Goal: Task Accomplishment & Management: Use online tool/utility

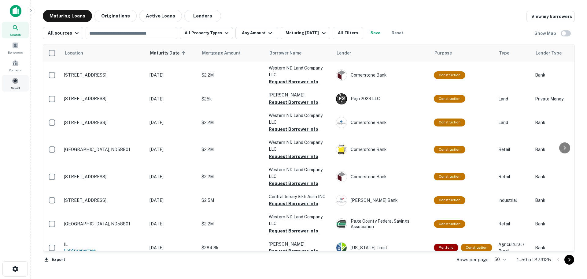
click at [15, 82] on span at bounding box center [15, 80] width 7 height 7
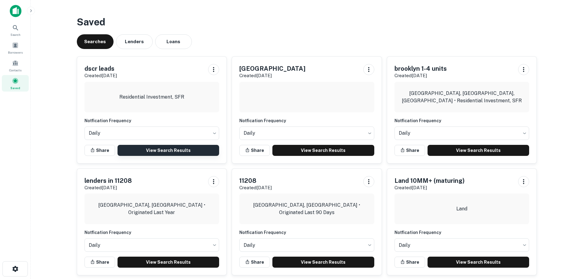
click at [188, 149] on link "View Search Results" at bounding box center [168, 150] width 102 height 11
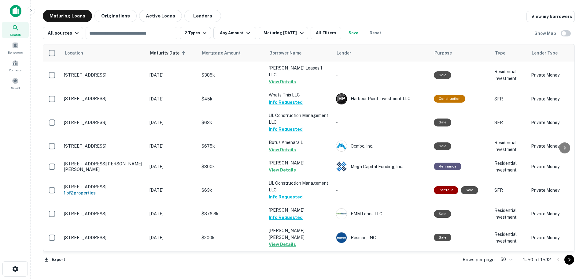
click at [507, 257] on body "Search Borrowers Contacts Saved Maturing Loans Originations Active Loans Lender…" at bounding box center [293, 139] width 587 height 279
click at [510, 266] on li "100" at bounding box center [507, 265] width 18 height 11
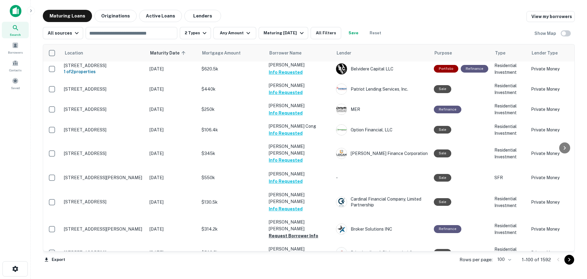
scroll to position [1033, 0]
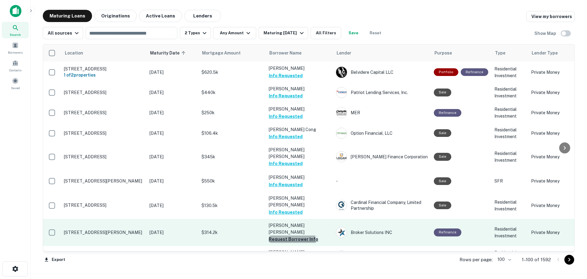
click at [289, 235] on button "Request Borrower Info" at bounding box center [294, 238] width 50 height 7
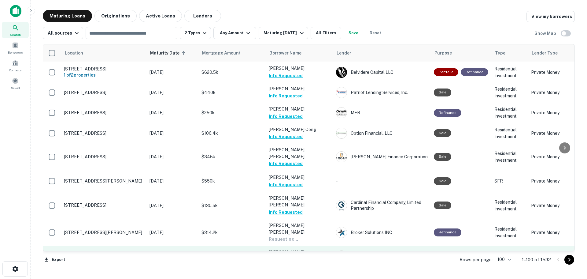
click at [299, 255] on button "Request Borrower Info" at bounding box center [294, 258] width 50 height 7
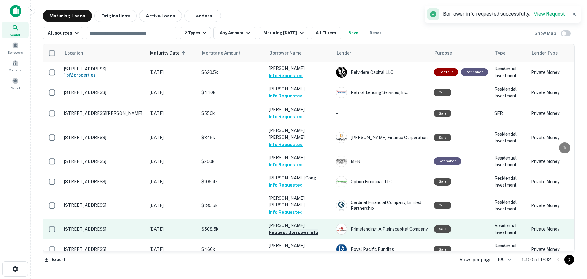
click at [309, 229] on button "Request Borrower Info" at bounding box center [294, 232] width 50 height 7
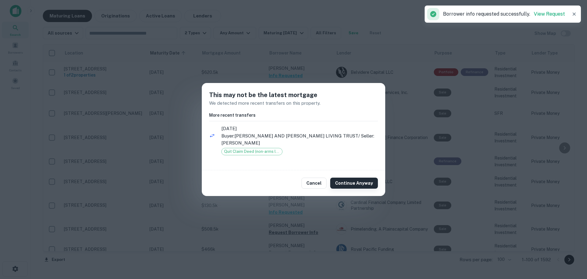
click at [353, 184] on button "Continue Anyway" at bounding box center [354, 182] width 48 height 11
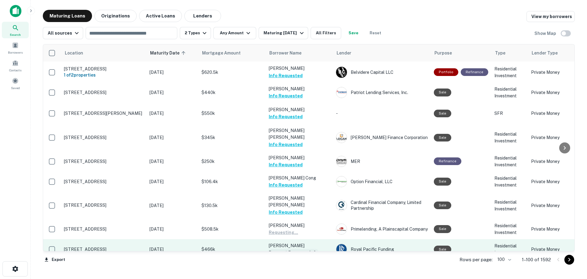
click at [311, 249] on button "Request Borrower Info" at bounding box center [294, 252] width 50 height 7
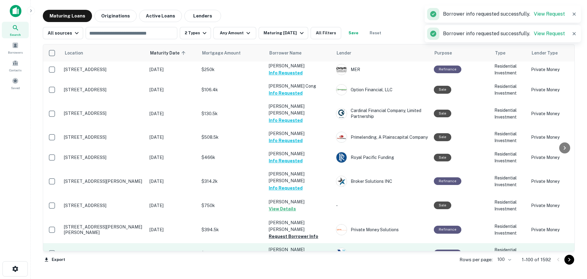
click at [311, 233] on button "Request Borrower Info" at bounding box center [294, 236] width 50 height 7
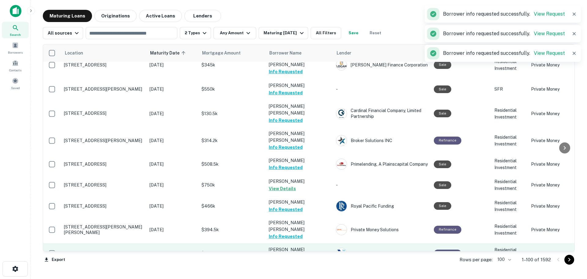
click at [311, 253] on button "Request Borrower Info" at bounding box center [294, 256] width 50 height 7
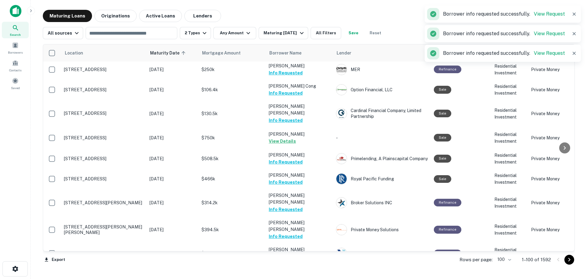
click at [309, 273] on button "Request Borrower Info" at bounding box center [294, 276] width 50 height 7
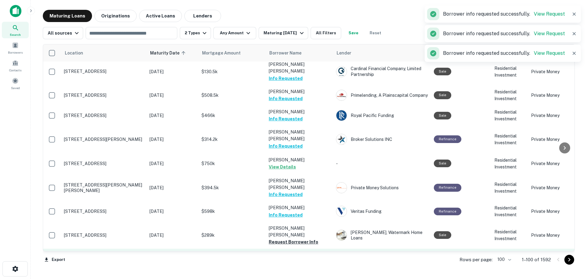
scroll to position [1216, 0]
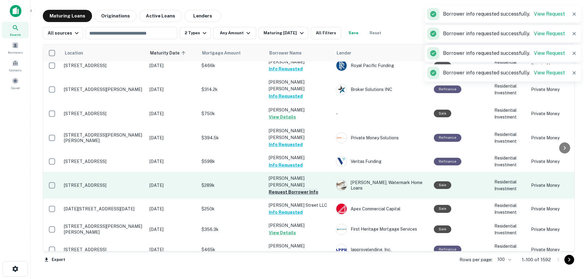
click at [310, 188] on button "Request Borrower Info" at bounding box center [294, 191] width 50 height 7
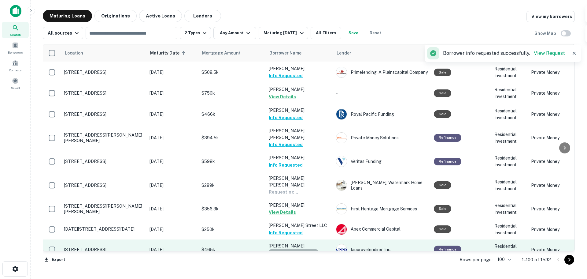
click at [303, 249] on button "Request Borrower Info" at bounding box center [294, 252] width 50 height 7
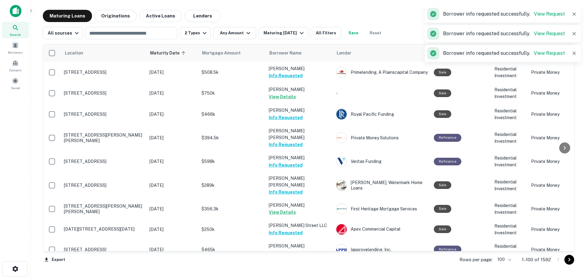
click at [306, 269] on button "Request Borrower Info" at bounding box center [294, 272] width 50 height 7
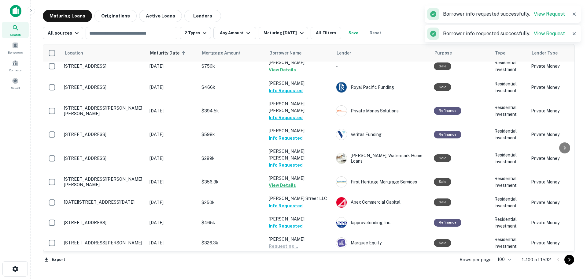
scroll to position [1308, 0]
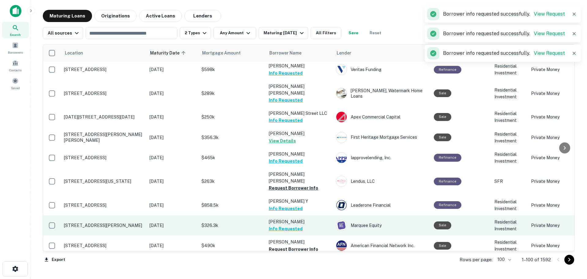
drag, startPoint x: 319, startPoint y: 129, endPoint x: 309, endPoint y: 155, distance: 28.0
click at [309, 215] on td "Barthelmey GUY Info Requested" at bounding box center [299, 225] width 67 height 20
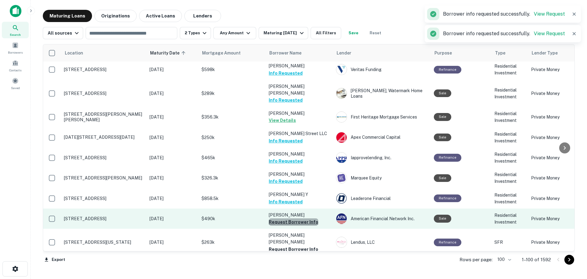
click at [306, 218] on button "Request Borrower Info" at bounding box center [294, 221] width 50 height 7
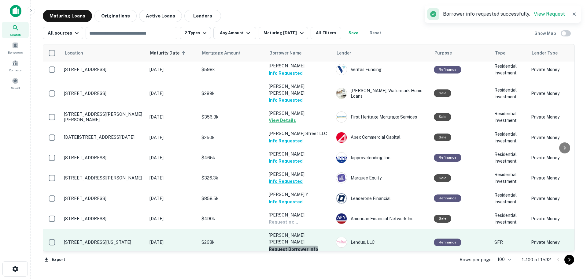
click at [304, 245] on button "Request Borrower Info" at bounding box center [294, 248] width 50 height 7
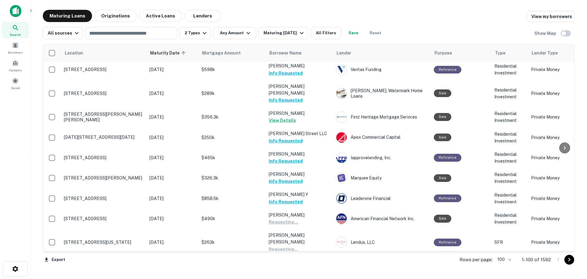
click at [307, 266] on button "Request Borrower Info" at bounding box center [294, 269] width 50 height 7
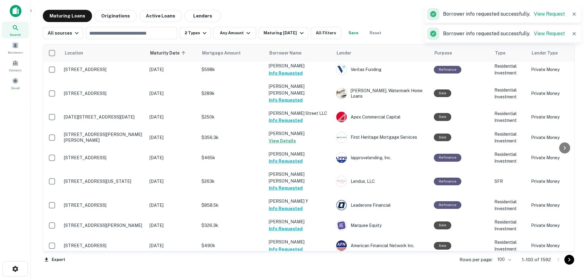
scroll to position [1400, 0]
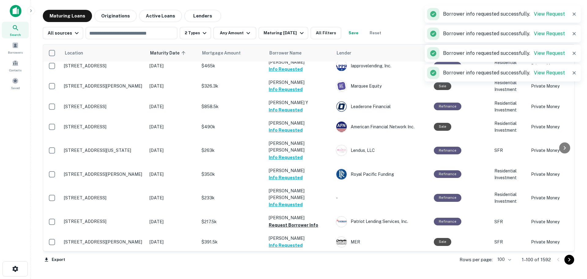
click at [303, 184] on td "Castellanos Cruz Antonio Info Requested" at bounding box center [299, 197] width 67 height 27
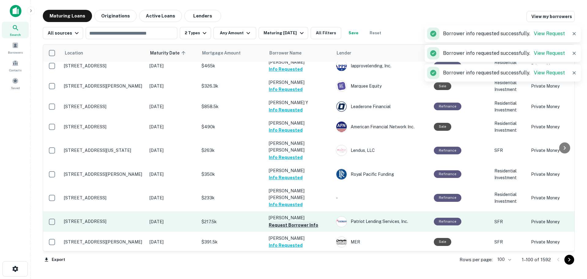
click at [305, 221] on button "Request Borrower Info" at bounding box center [294, 224] width 50 height 7
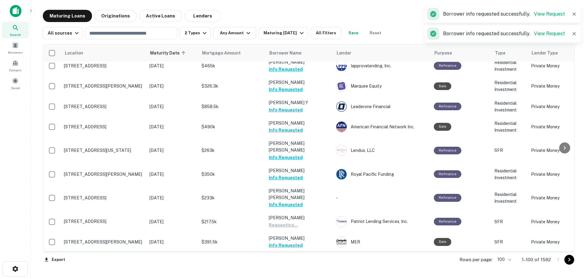
click at [306, 262] on button "Request Borrower Info" at bounding box center [294, 265] width 50 height 7
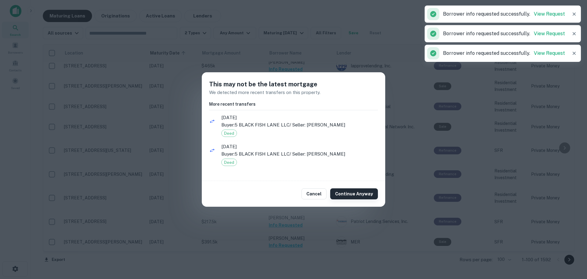
click at [351, 191] on button "Continue Anyway" at bounding box center [354, 193] width 48 height 11
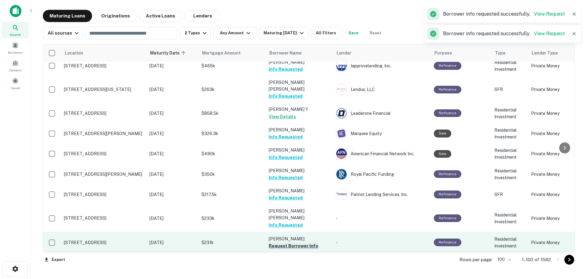
click at [304, 242] on button "Request Borrower Info" at bounding box center [294, 245] width 50 height 7
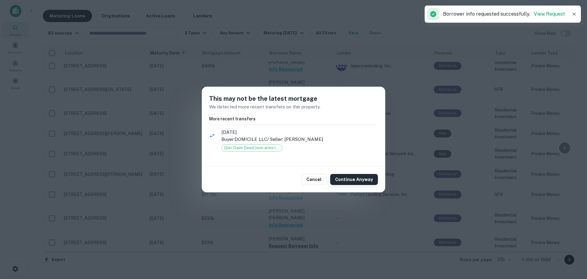
click at [355, 180] on button "Continue Anyway" at bounding box center [354, 179] width 48 height 11
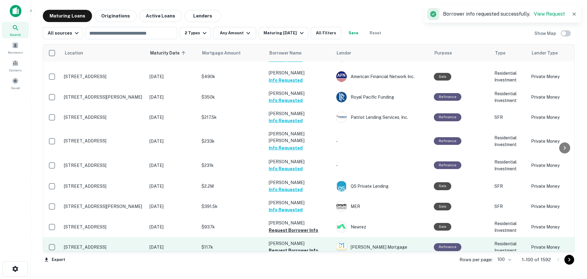
scroll to position [1522, 0]
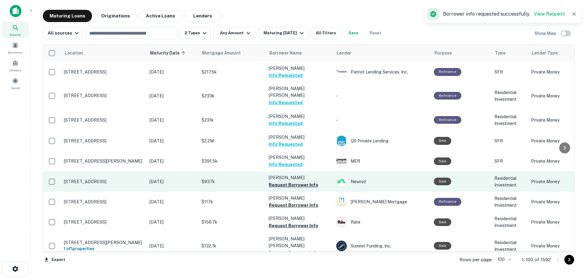
click at [305, 181] on button "Request Borrower Info" at bounding box center [294, 184] width 50 height 7
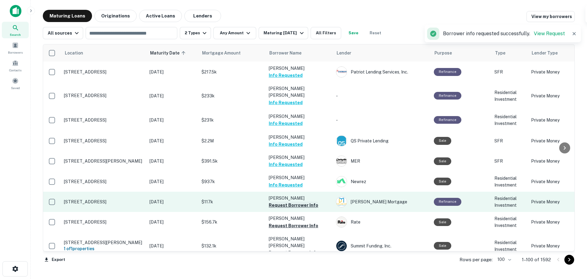
click at [310, 201] on button "Request Borrower Info" at bounding box center [294, 204] width 50 height 7
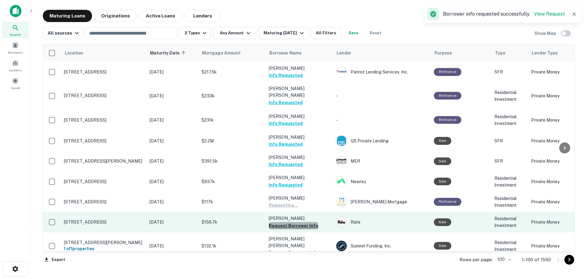
click at [307, 222] on button "Request Borrower Info" at bounding box center [294, 225] width 50 height 7
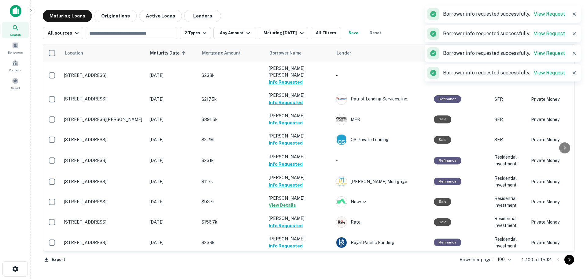
scroll to position [1521, 0]
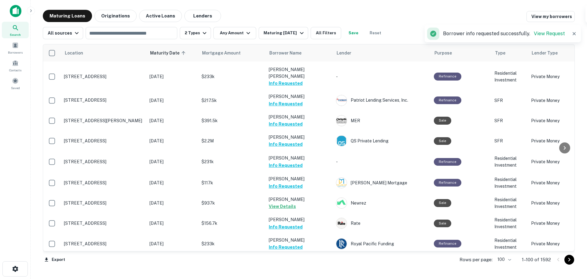
click at [298, 263] on button "Request Borrower Info" at bounding box center [294, 266] width 50 height 7
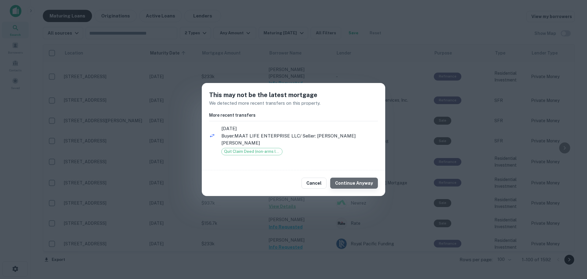
click at [368, 188] on button "Continue Anyway" at bounding box center [354, 182] width 48 height 11
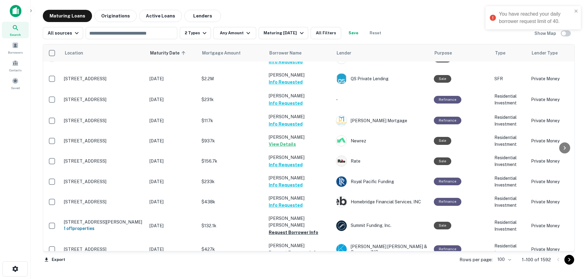
scroll to position [1613, 0]
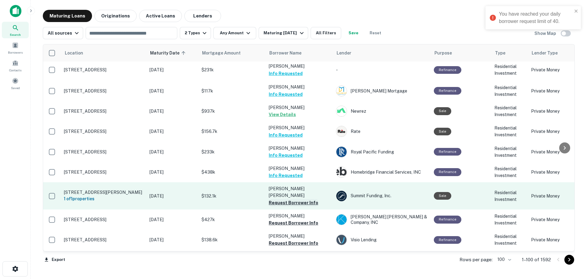
click at [304, 199] on button "Request Borrower Info" at bounding box center [294, 202] width 50 height 7
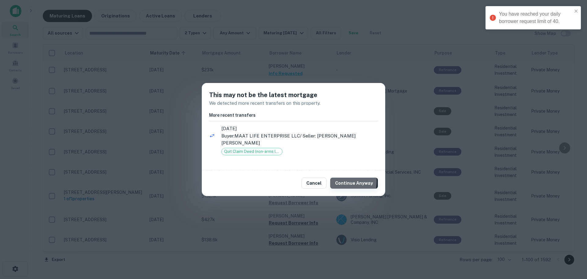
click at [339, 181] on button "Continue Anyway" at bounding box center [354, 182] width 48 height 11
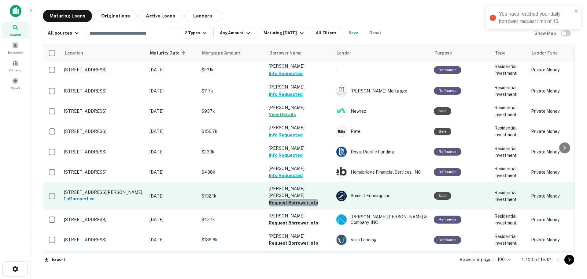
click at [302, 199] on button "Request Borrower Info" at bounding box center [294, 202] width 50 height 7
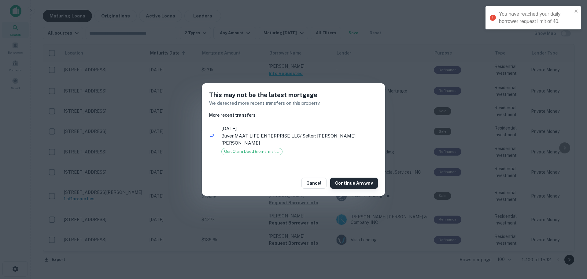
click at [340, 179] on button "Continue Anyway" at bounding box center [354, 182] width 48 height 11
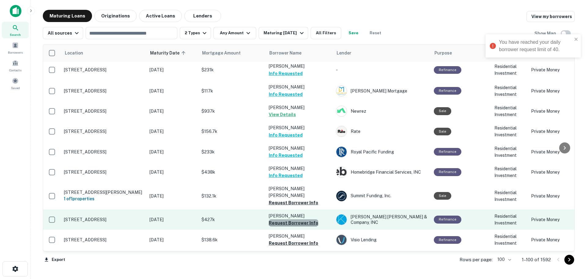
click at [304, 219] on button "Request Borrower Info" at bounding box center [294, 222] width 50 height 7
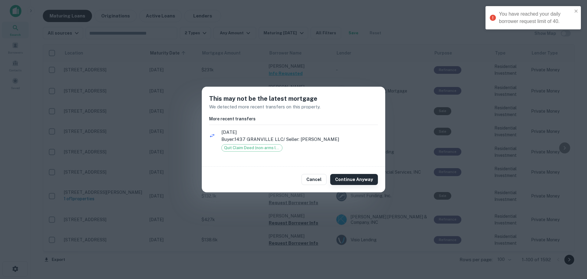
click at [357, 181] on button "Continue Anyway" at bounding box center [354, 179] width 48 height 11
